Goal: Information Seeking & Learning: Check status

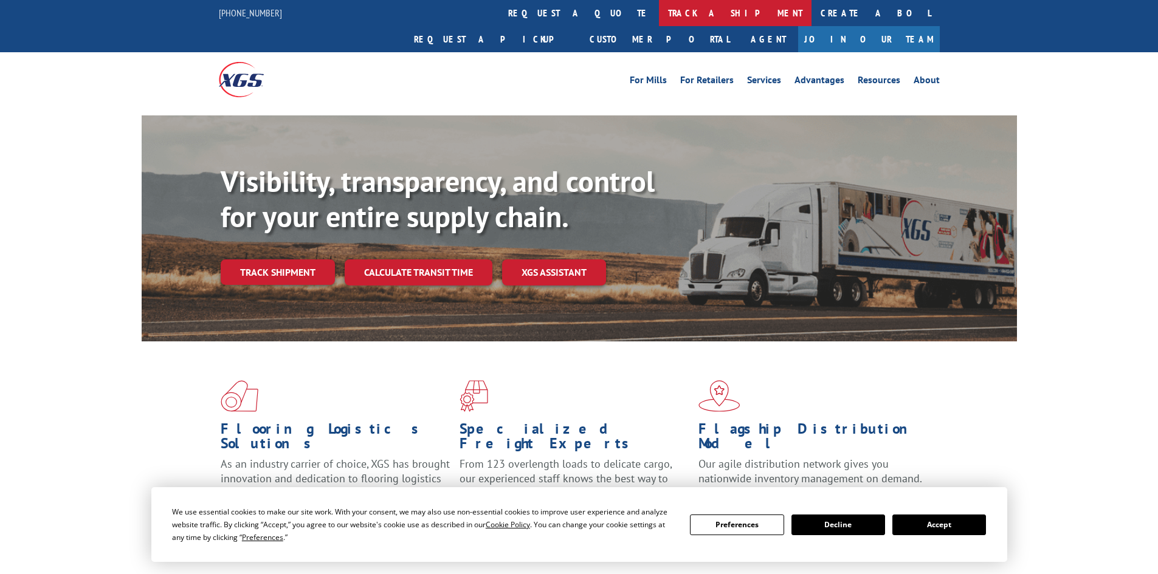
click at [659, 16] on link "track a shipment" at bounding box center [735, 13] width 153 height 26
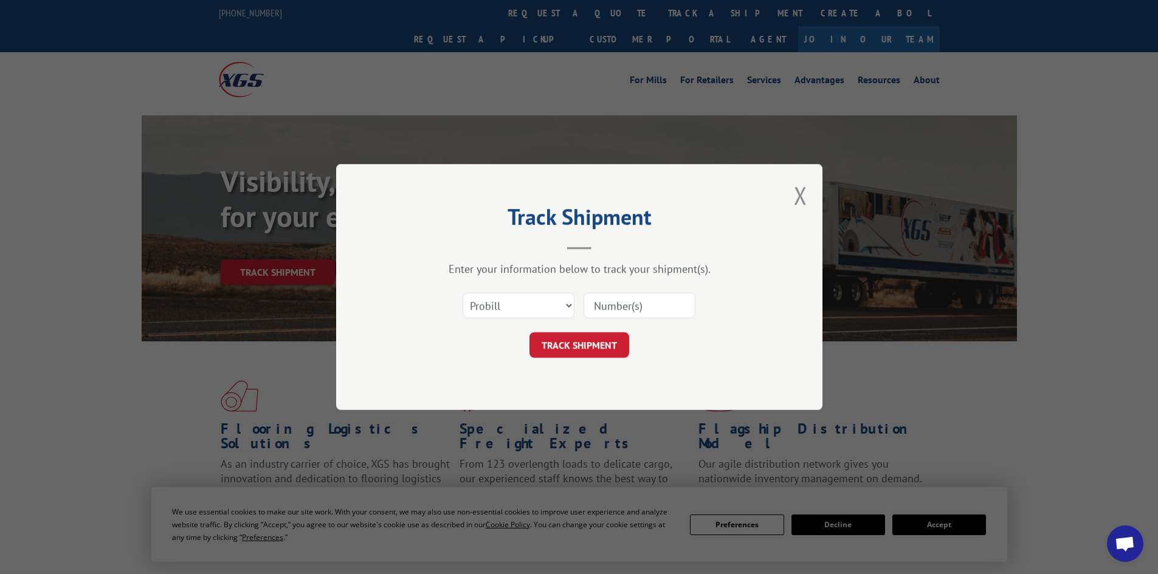
click at [599, 306] on input at bounding box center [639, 306] width 112 height 26
paste input "3817549438"
type input "3817549438"
click at [568, 348] on button "TRACK SHIPMENT" at bounding box center [579, 345] width 100 height 26
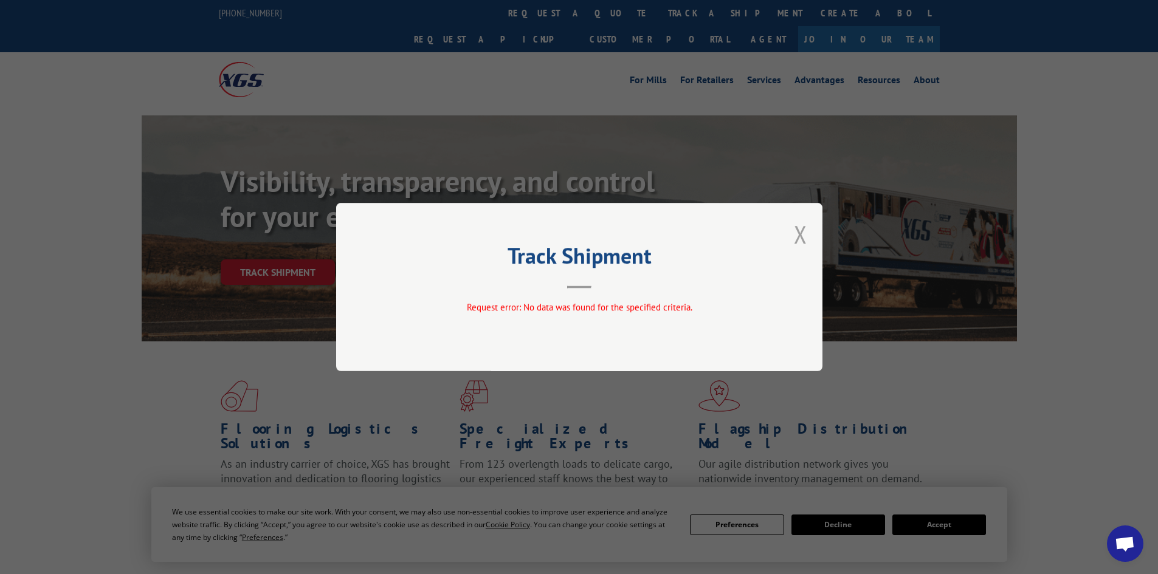
click at [800, 232] on button "Close modal" at bounding box center [800, 234] width 13 height 32
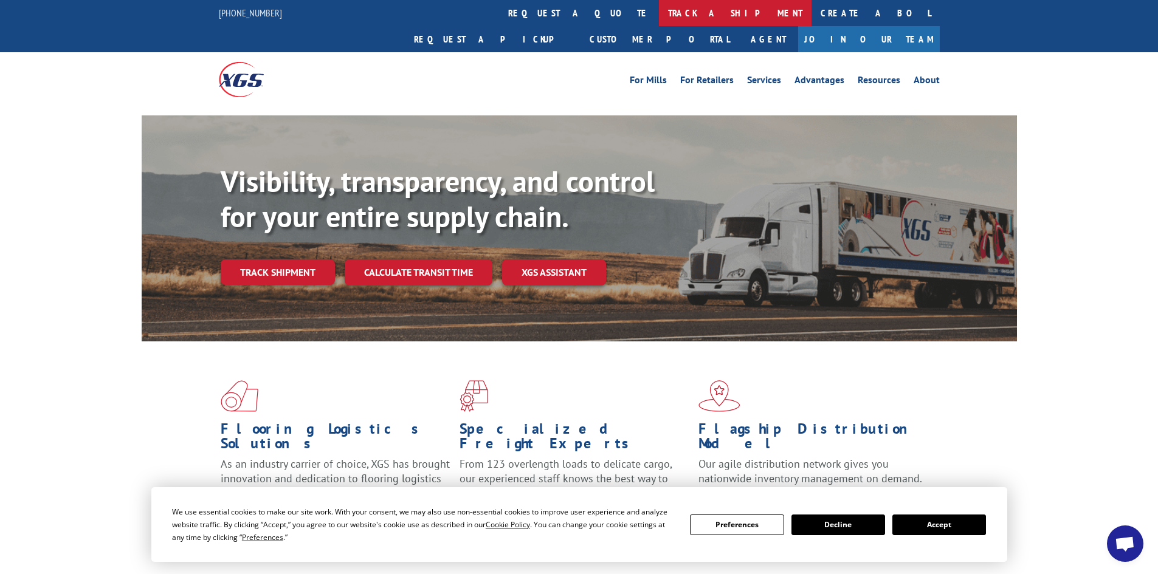
click at [659, 17] on link "track a shipment" at bounding box center [735, 13] width 153 height 26
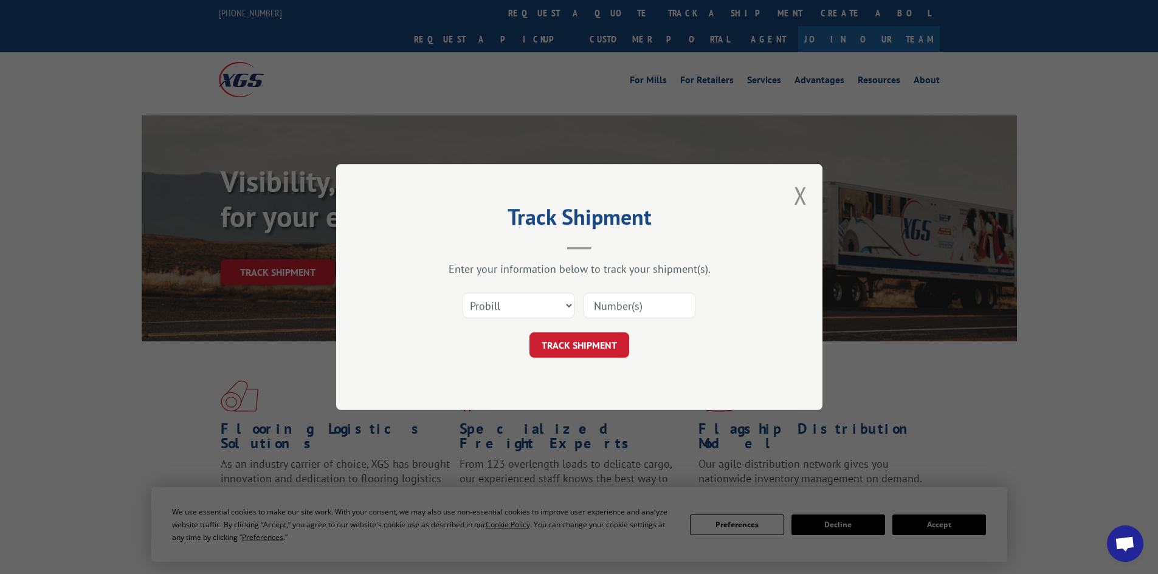
click at [613, 304] on input at bounding box center [639, 306] width 112 height 26
paste input "17228682"
type input "17228682"
click at [594, 341] on button "TRACK SHIPMENT" at bounding box center [579, 345] width 100 height 26
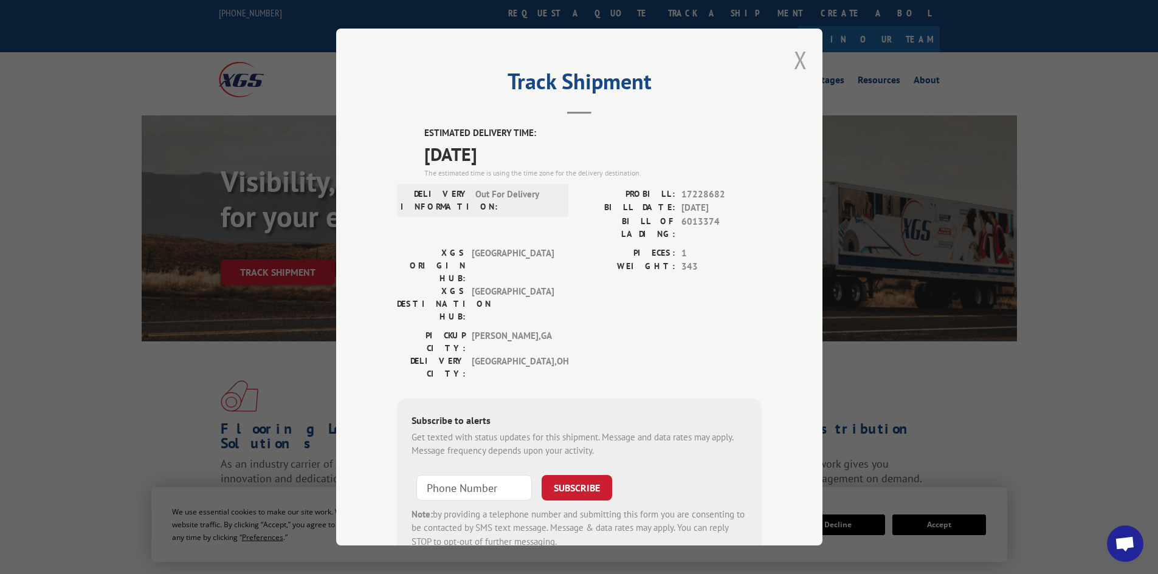
click at [798, 62] on button "Close modal" at bounding box center [800, 60] width 13 height 32
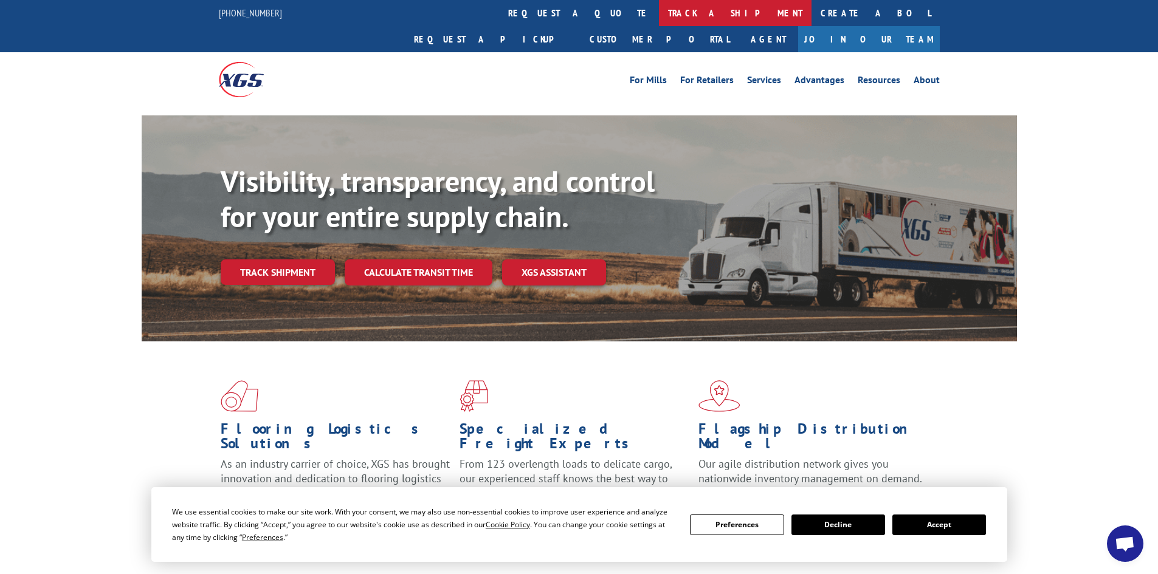
click at [659, 16] on link "track a shipment" at bounding box center [735, 13] width 153 height 26
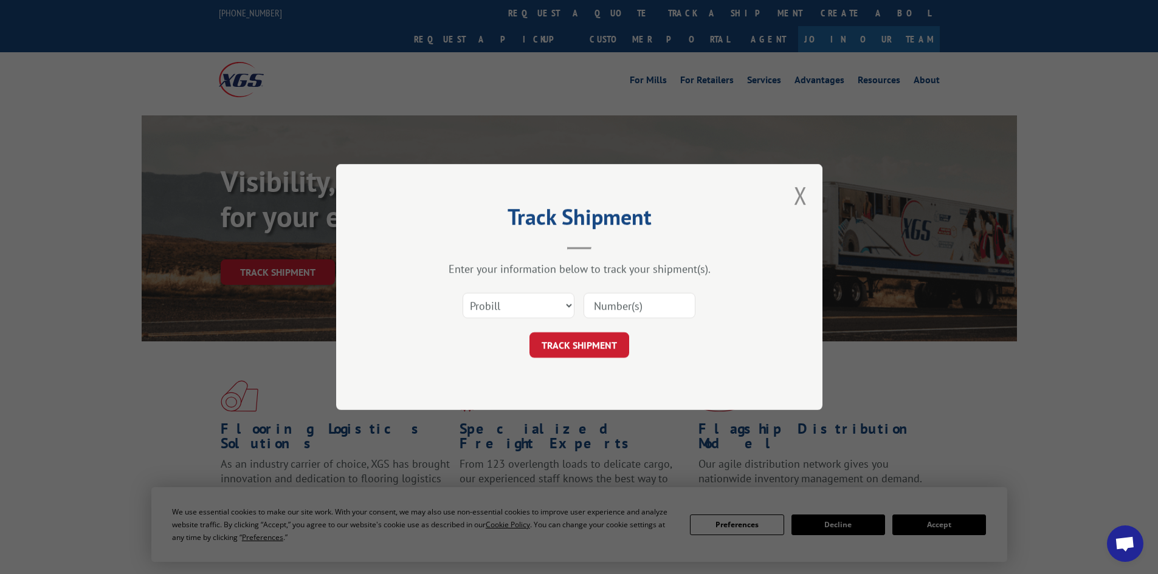
click at [618, 301] on input at bounding box center [639, 306] width 112 height 26
paste input "17469618"
type input "17469618"
click at [595, 338] on button "TRACK SHIPMENT" at bounding box center [579, 345] width 100 height 26
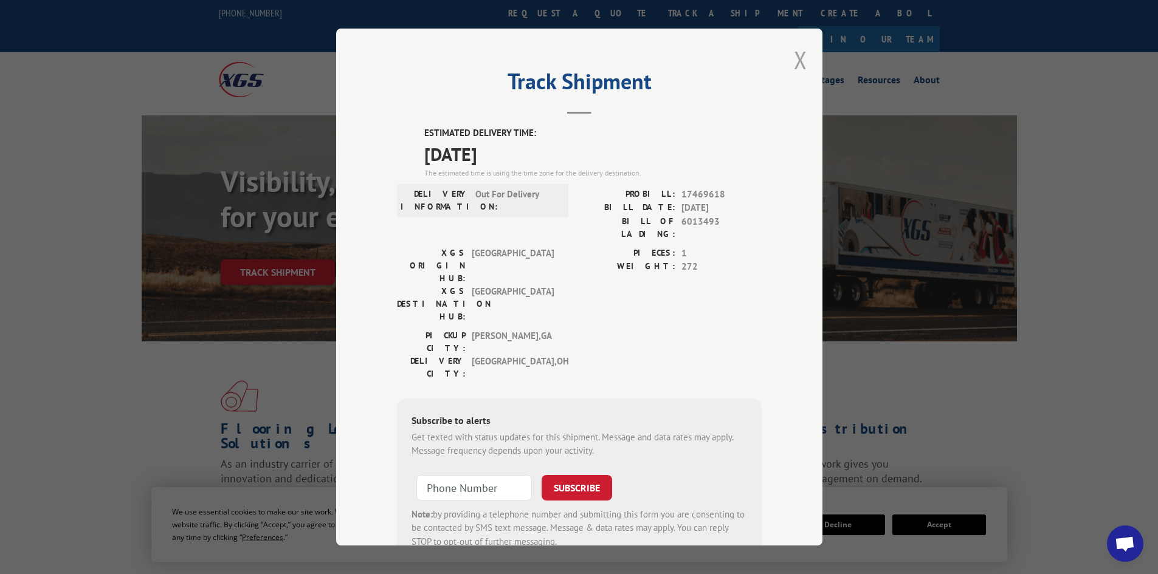
click at [794, 62] on button "Close modal" at bounding box center [800, 60] width 13 height 32
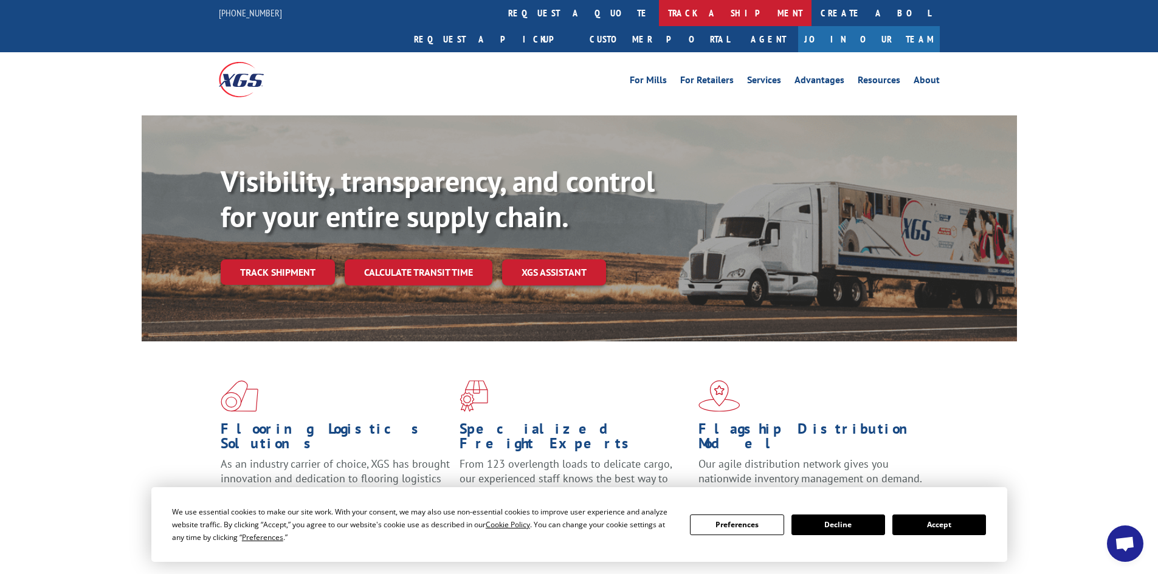
click at [659, 19] on link "track a shipment" at bounding box center [735, 13] width 153 height 26
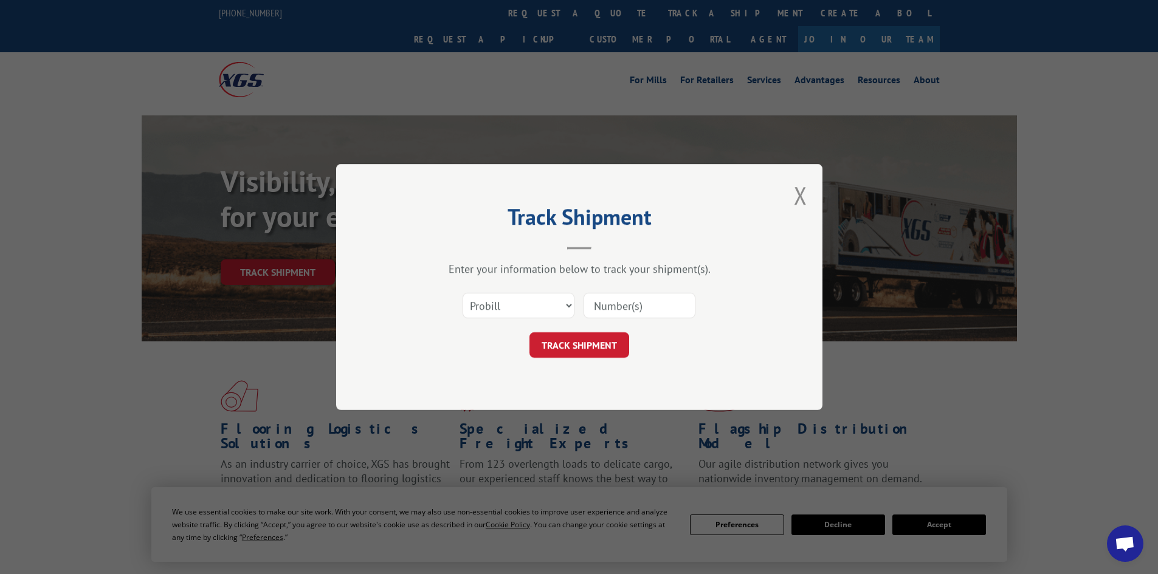
paste input "17228920"
type input "17228920"
click at [580, 346] on button "TRACK SHIPMENT" at bounding box center [579, 345] width 100 height 26
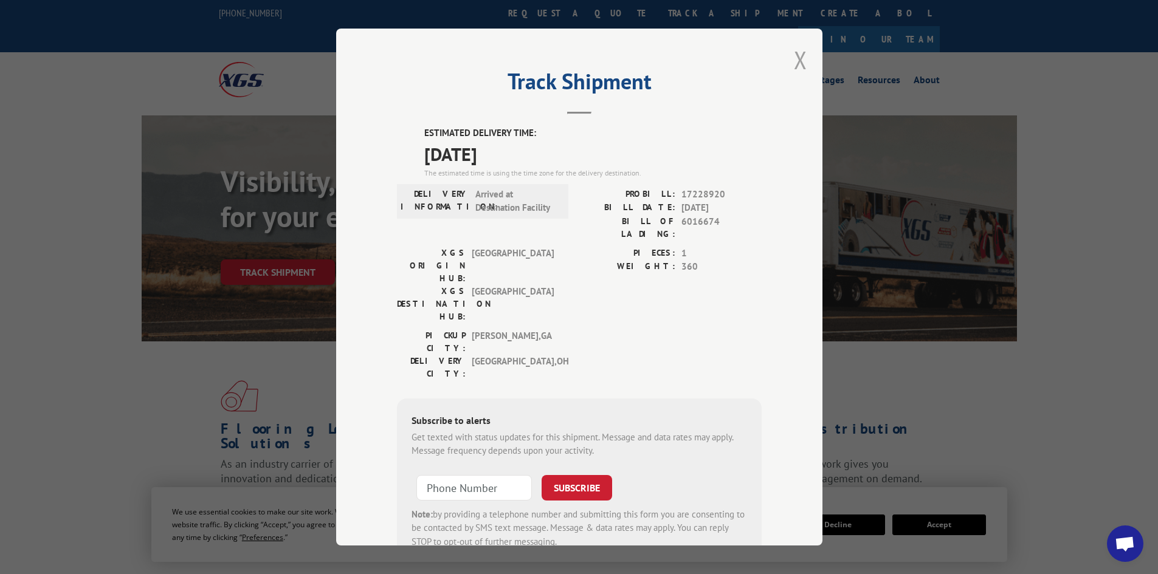
click at [794, 56] on button "Close modal" at bounding box center [800, 60] width 13 height 32
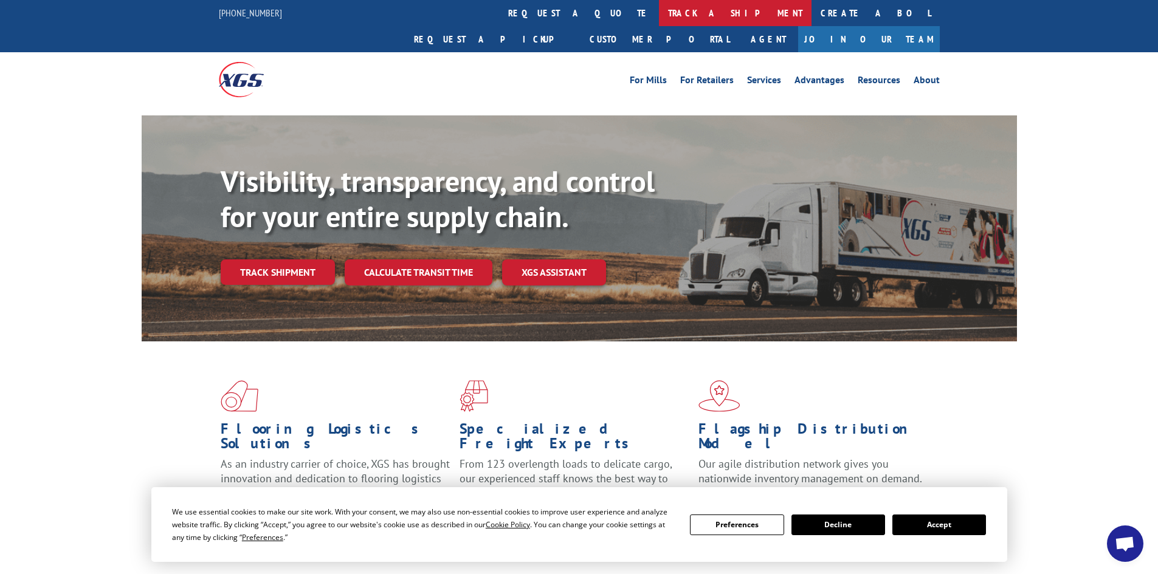
click at [659, 14] on link "track a shipment" at bounding box center [735, 13] width 153 height 26
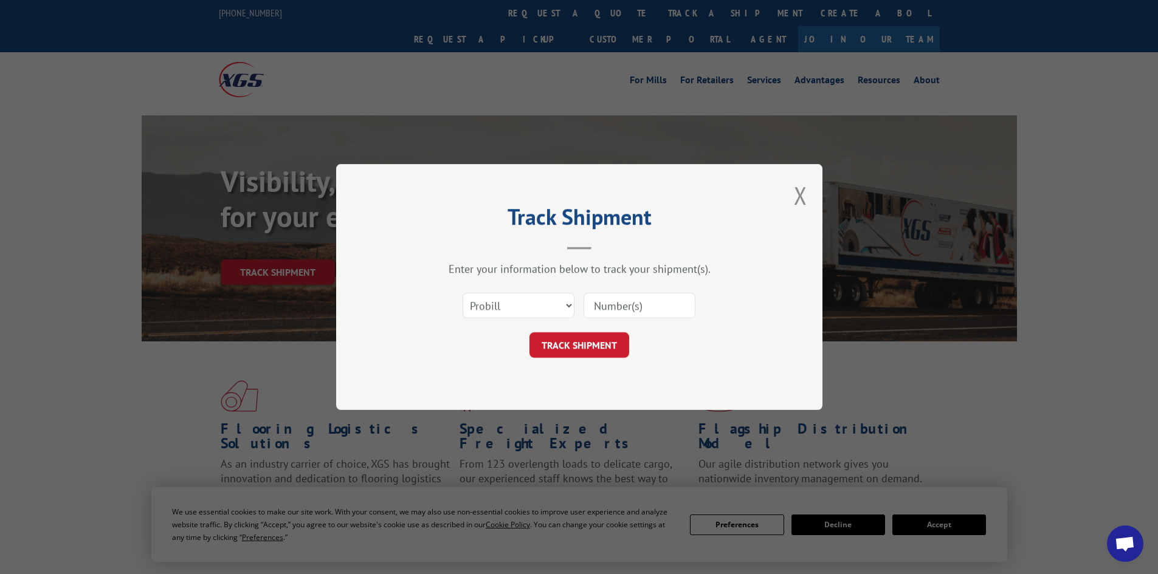
click at [610, 306] on input at bounding box center [639, 306] width 112 height 26
paste input "156345137"
type input "156345137"
click at [579, 337] on button "TRACK SHIPMENT" at bounding box center [579, 345] width 100 height 26
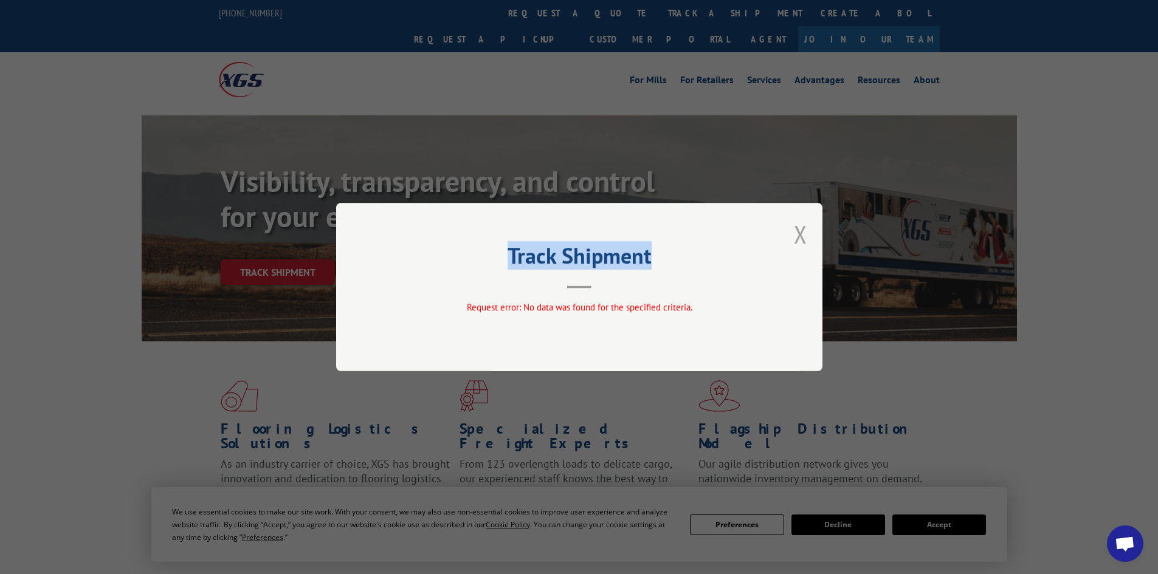
click at [797, 236] on div "Track Shipment Request error: No data was found for the specified criteria." at bounding box center [579, 287] width 486 height 168
click at [797, 236] on button "Close modal" at bounding box center [800, 234] width 13 height 32
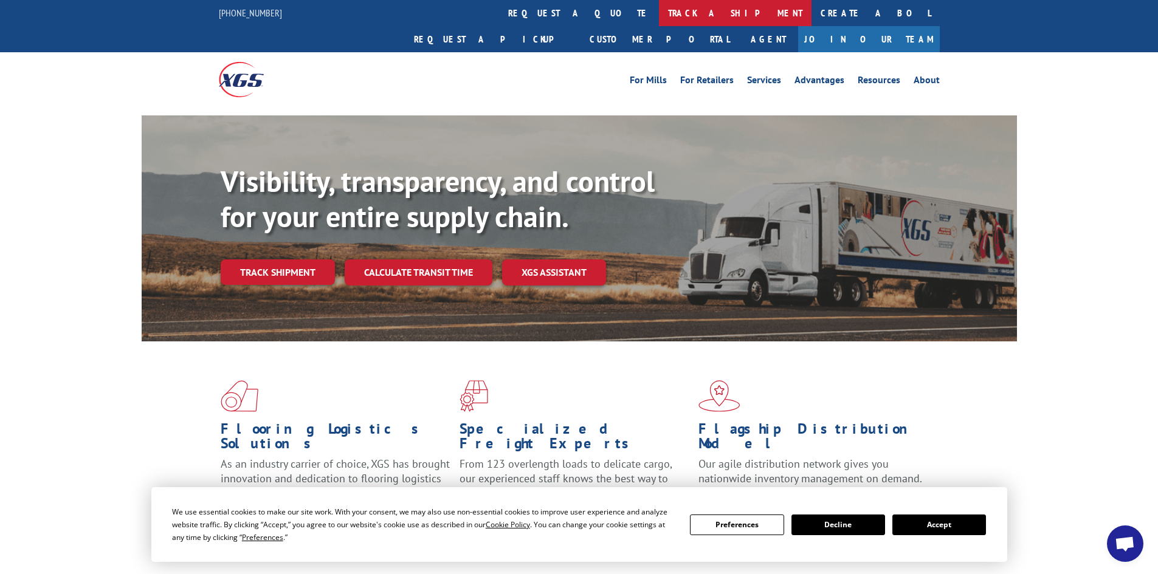
click at [659, 12] on link "track a shipment" at bounding box center [735, 13] width 153 height 26
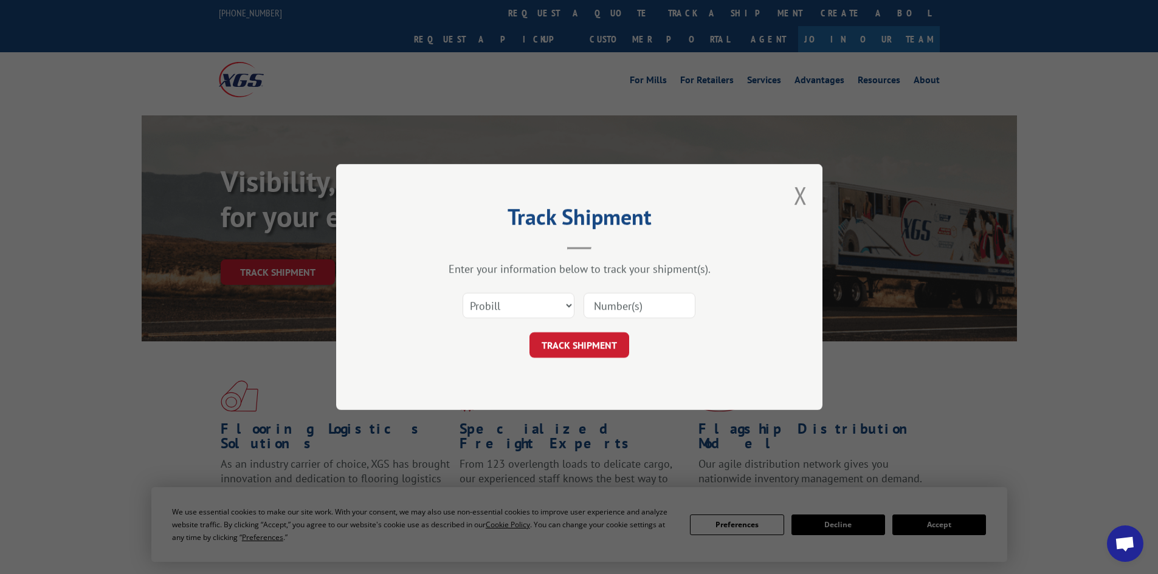
click at [609, 297] on input at bounding box center [639, 306] width 112 height 26
paste input "17521357"
type input "17521357"
click at [566, 351] on button "TRACK SHIPMENT" at bounding box center [579, 345] width 100 height 26
